Goal: Task Accomplishment & Management: Use online tool/utility

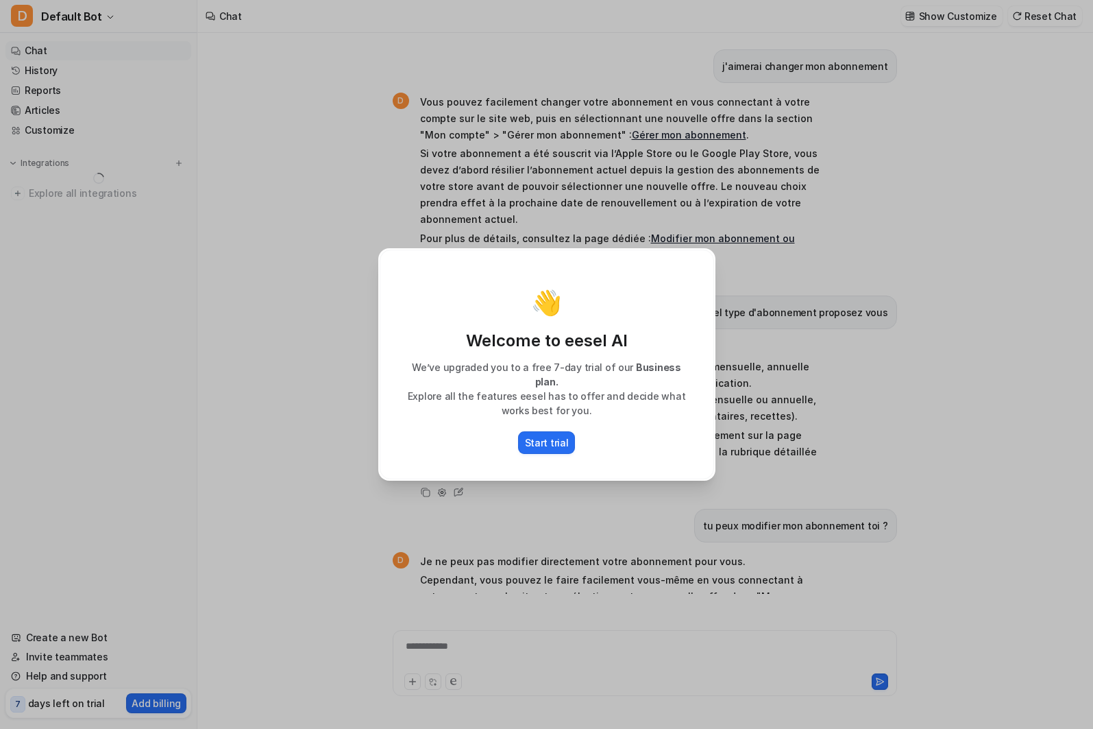
type textarea "**********"
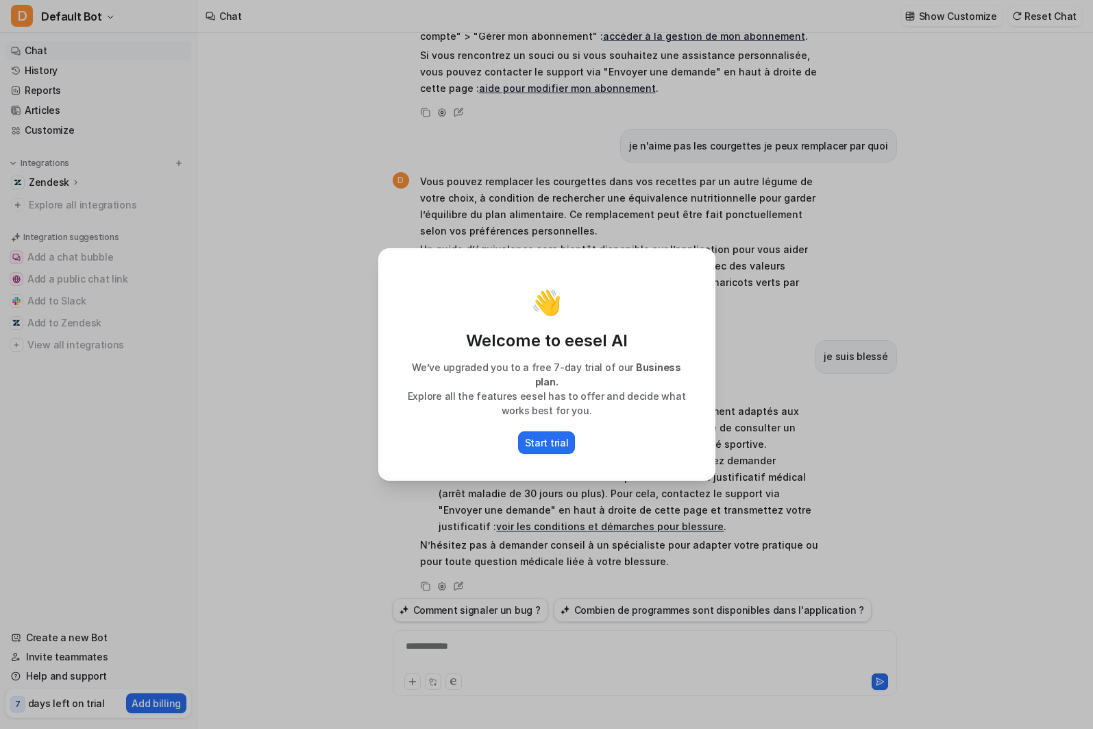
click at [265, 295] on div "👋 Welcome to eesel AI We’ve upgraded you to a free 7-day trial of our Business …" at bounding box center [546, 364] width 1093 height 729
click at [391, 373] on div "👋 Welcome to eesel AI We’ve upgraded you to a free 7-day trial of our Business …" at bounding box center [547, 364] width 334 height 230
click at [563, 438] on p "Start trial" at bounding box center [547, 442] width 44 height 14
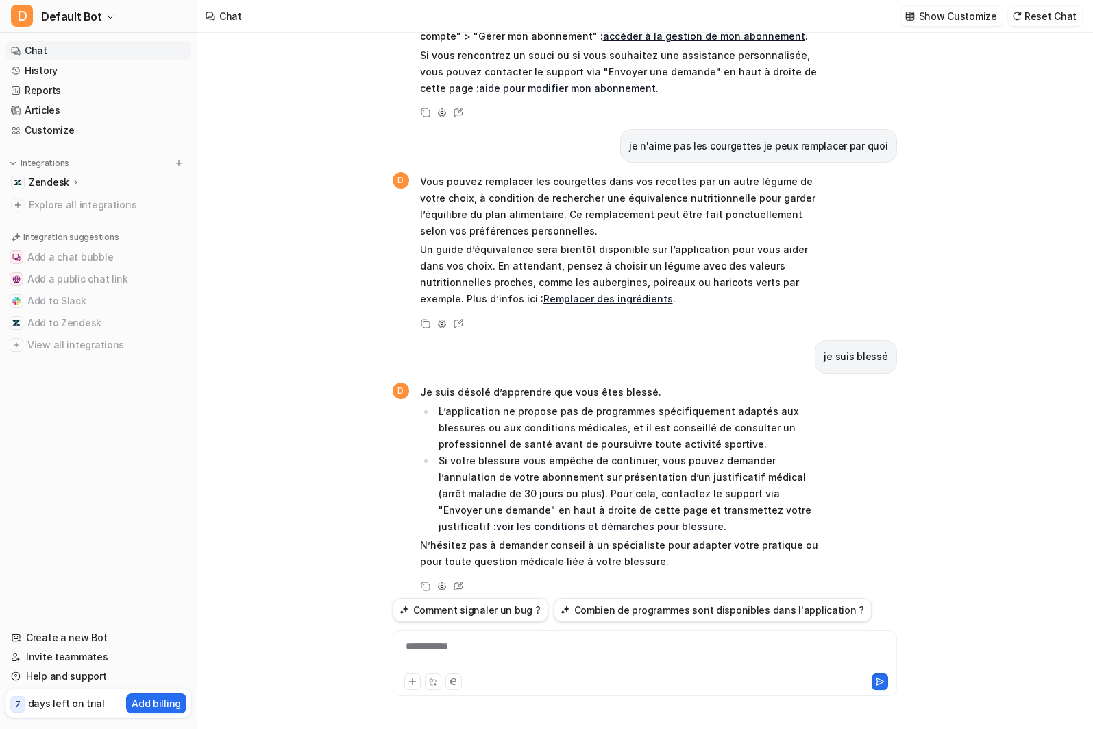
click at [570, 676] on div at bounding box center [525, 681] width 242 height 16
click at [567, 664] on div at bounding box center [645, 655] width 498 height 32
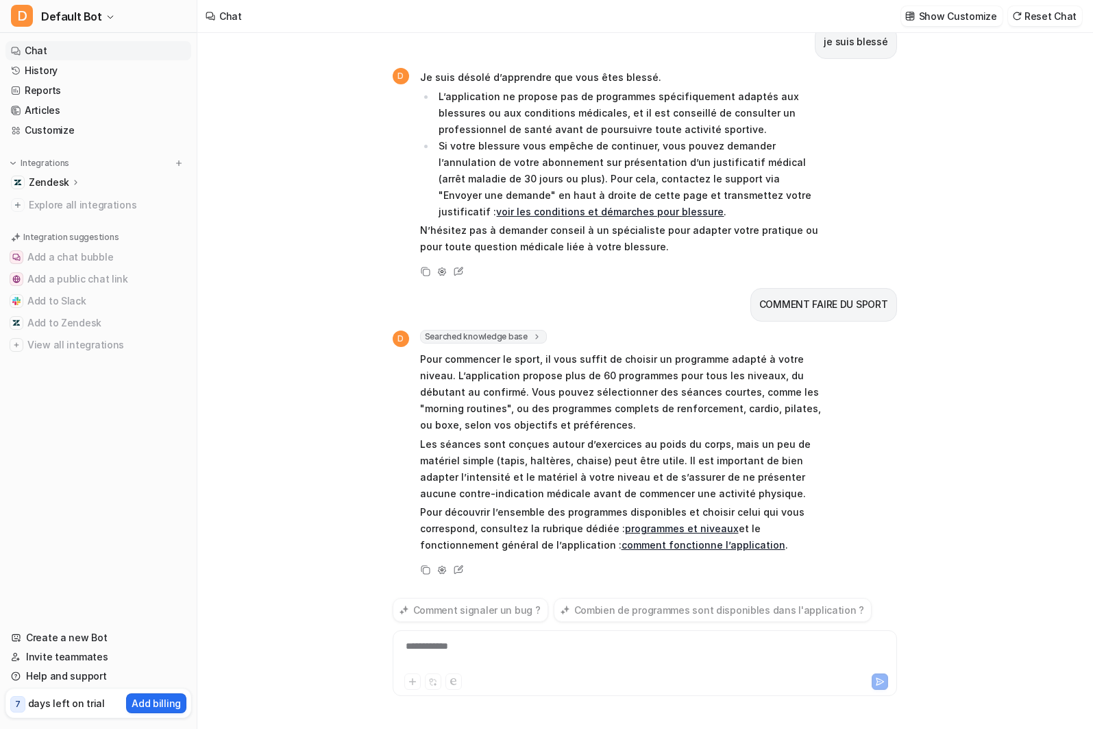
scroll to position [875, 0]
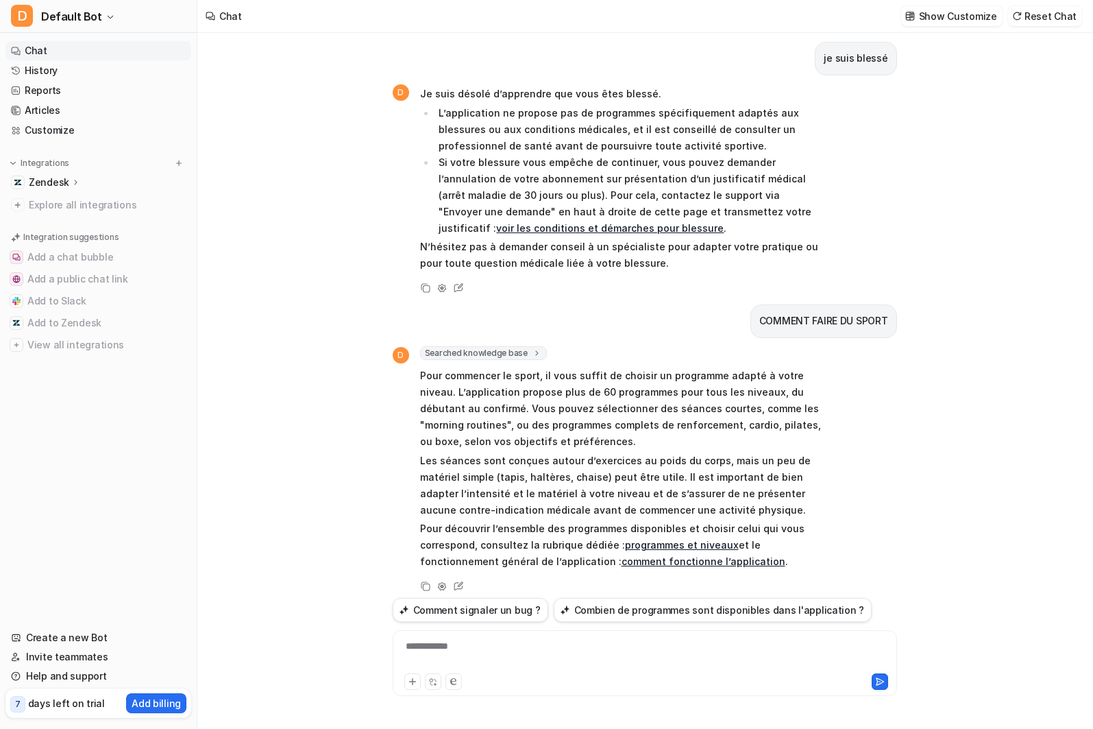
click at [563, 676] on div at bounding box center [525, 681] width 242 height 16
click at [562, 670] on div at bounding box center [645, 679] width 498 height 19
drag, startPoint x: 549, startPoint y: 657, endPoint x: 548, endPoint y: 650, distance: 7.0
click at [549, 657] on div at bounding box center [645, 655] width 498 height 32
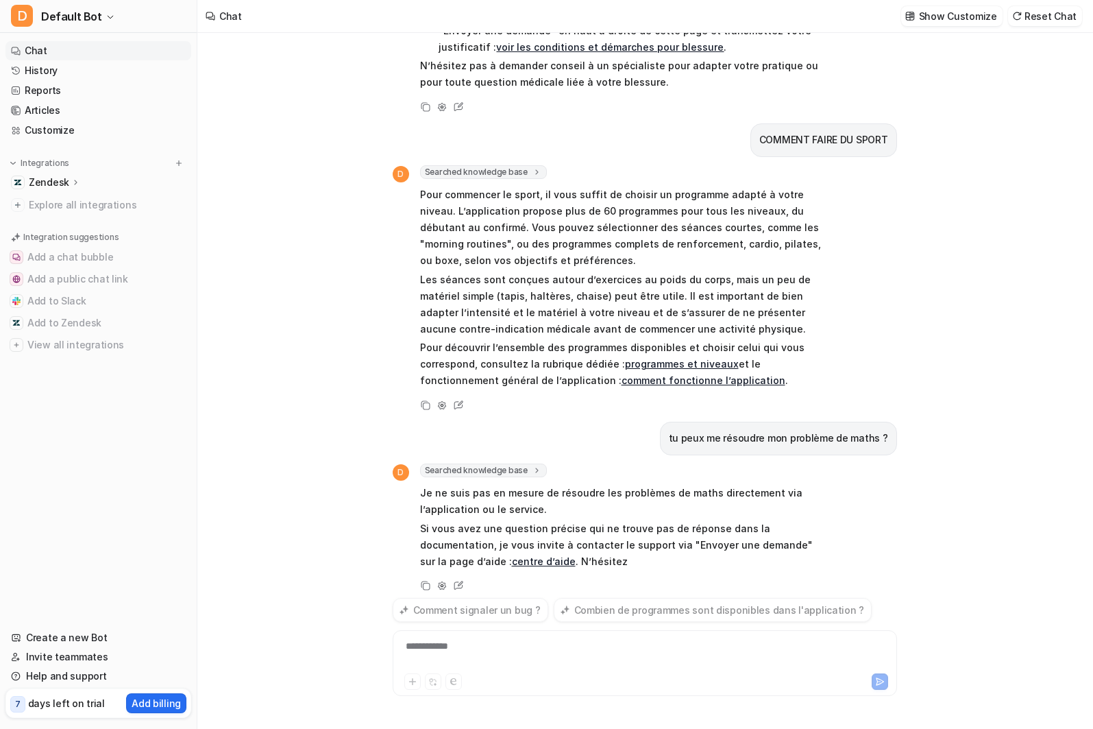
scroll to position [1055, 0]
click at [684, 661] on div "**********" at bounding box center [645, 655] width 498 height 32
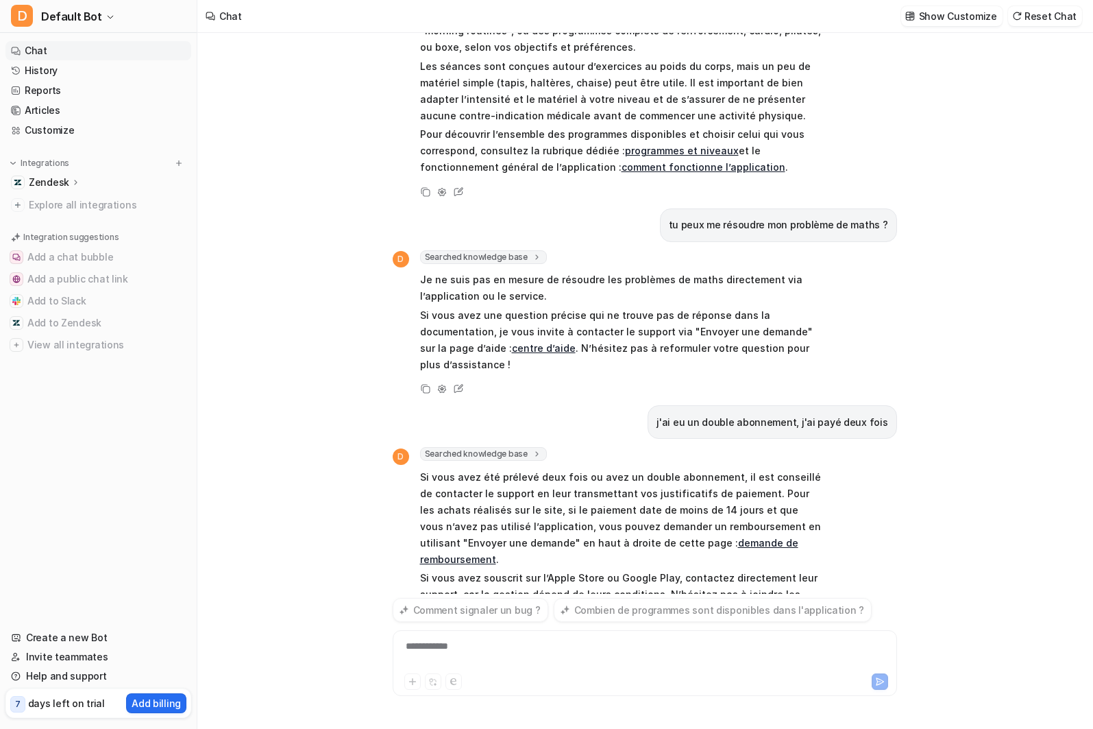
scroll to position [1285, 0]
